Goal: Navigation & Orientation: Find specific page/section

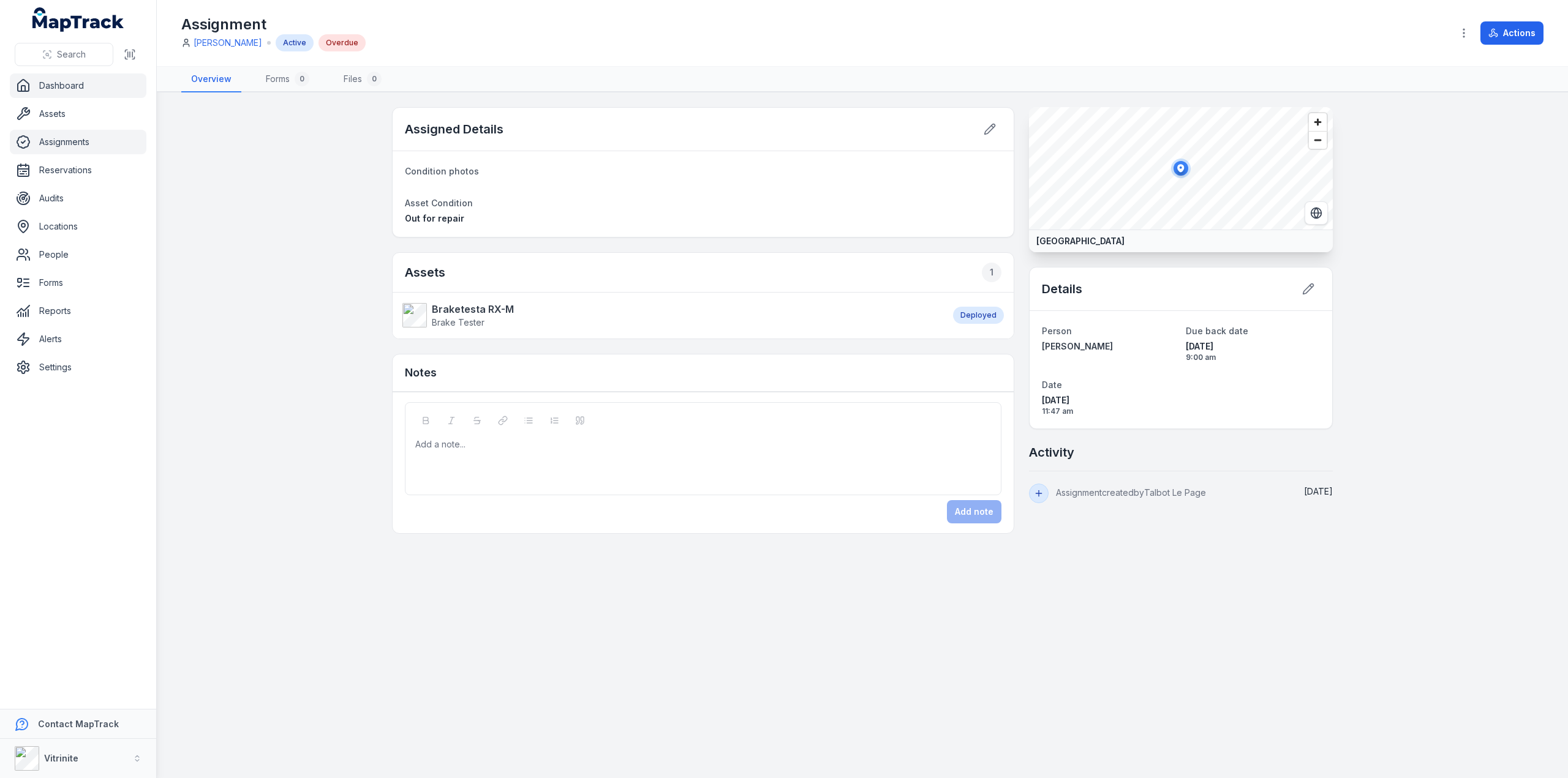
click at [61, 93] on link "Dashboard" at bounding box center [78, 86] width 136 height 25
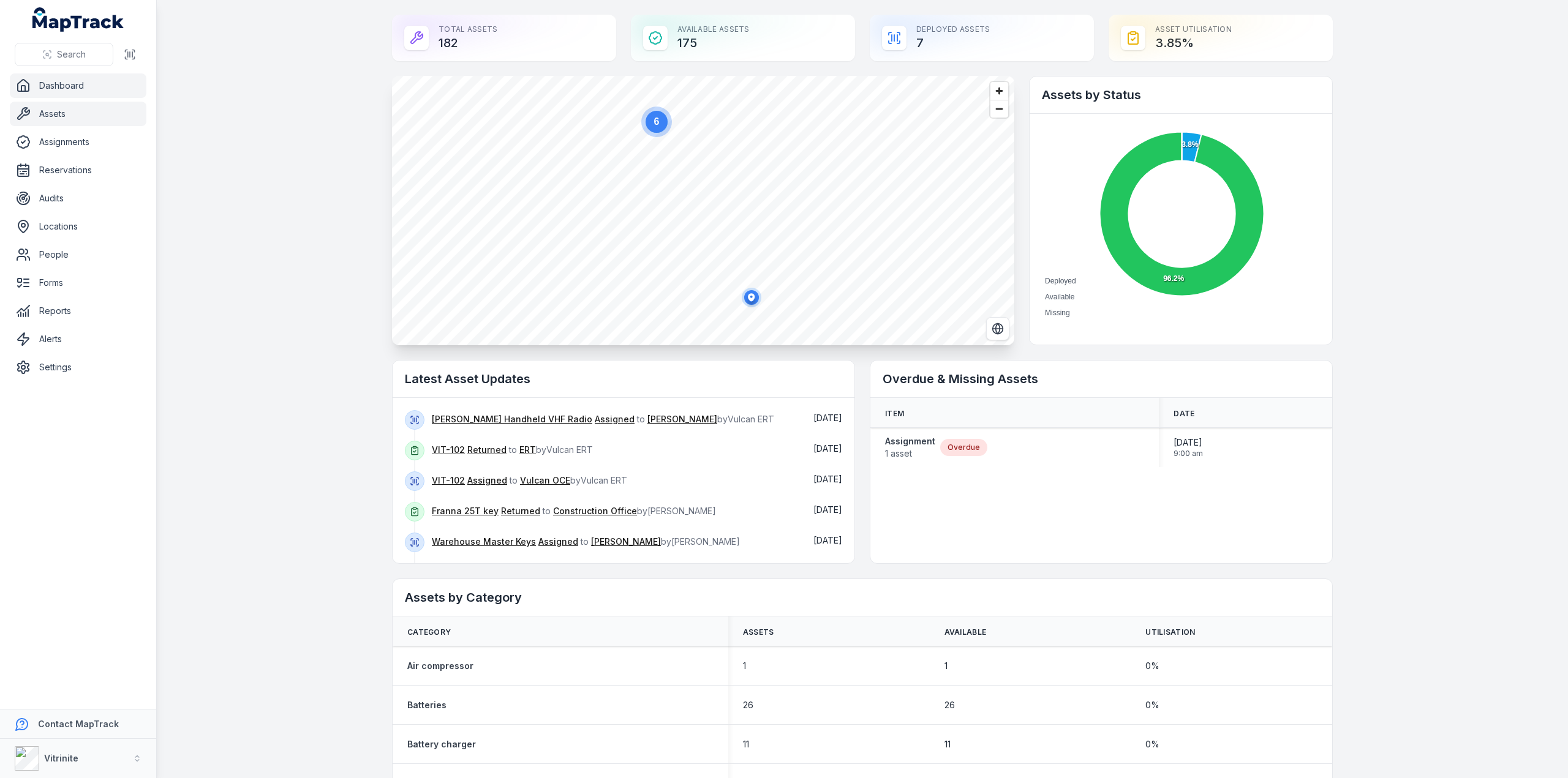
click at [90, 123] on link "Assets" at bounding box center [78, 114] width 136 height 25
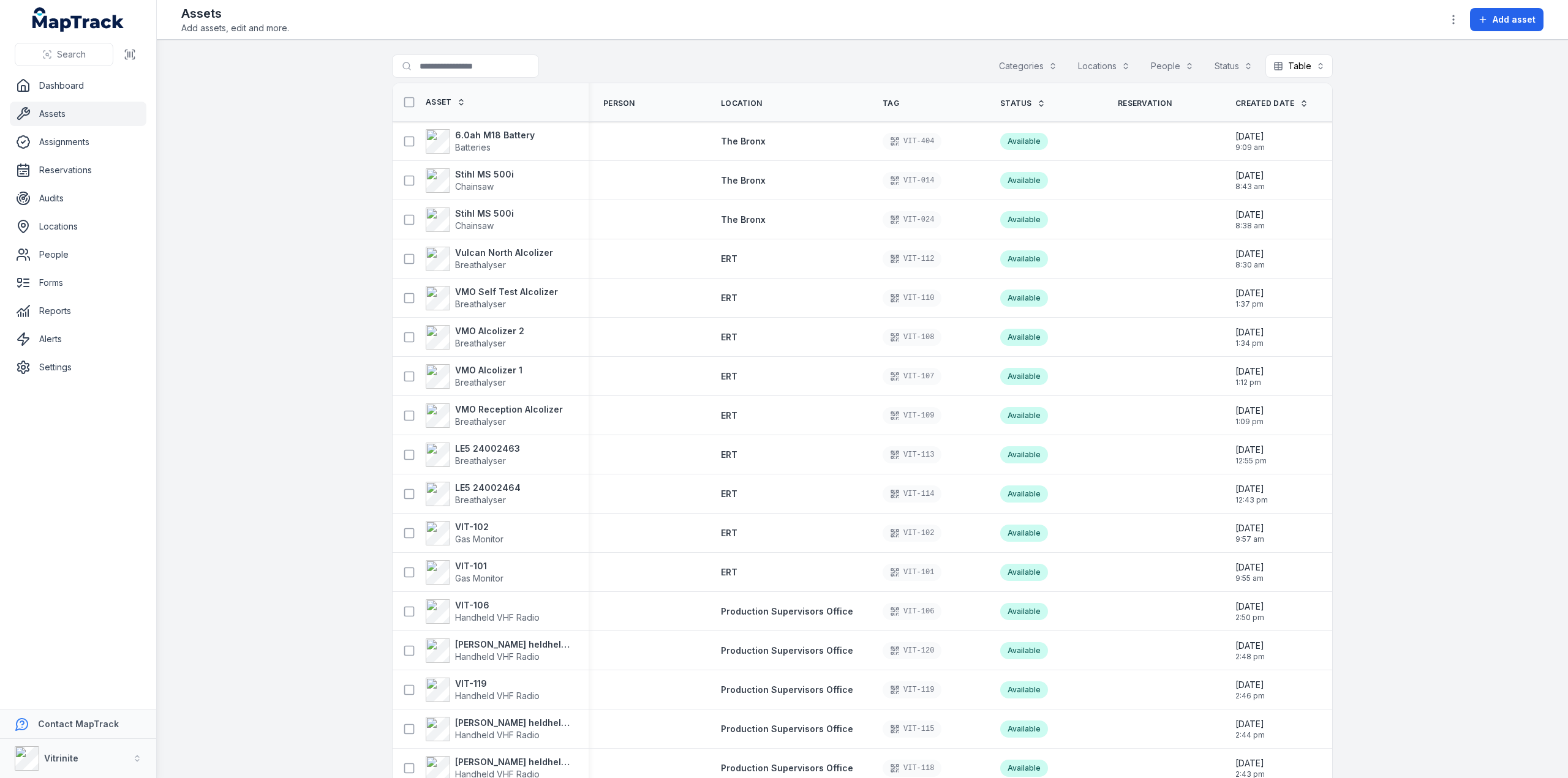
click at [1037, 103] on icon at bounding box center [1041, 103] width 8 height 8
click at [1037, 103] on icon at bounding box center [1041, 103] width 8 height 8
